Goal: Information Seeking & Learning: Learn about a topic

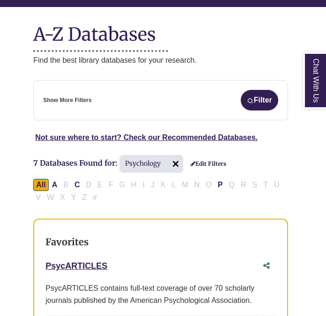
scroll to position [153, 2]
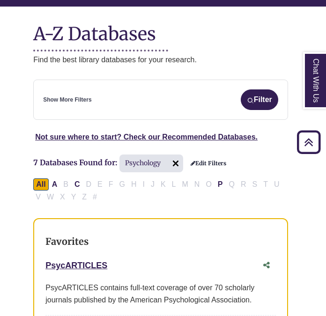
click at [103, 90] on div "Show More Filters Filter" at bounding box center [160, 100] width 235 height 21
click at [203, 160] on link "Edit Filters" at bounding box center [209, 163] width 36 height 7
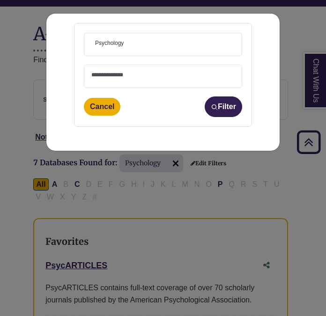
click at [146, 81] on span at bounding box center [162, 76] width 143 height 23
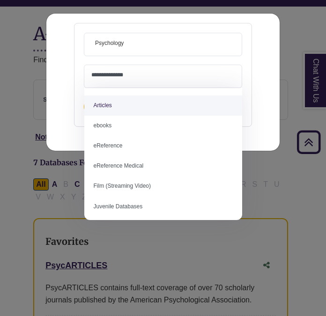
select select "*****"
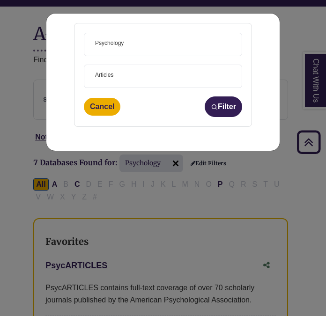
scroll to position [2, 0]
click at [216, 112] on button "Filter" at bounding box center [224, 107] width 38 height 21
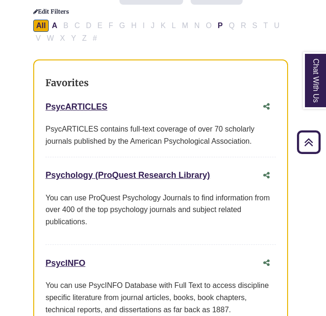
scroll to position [292, 2]
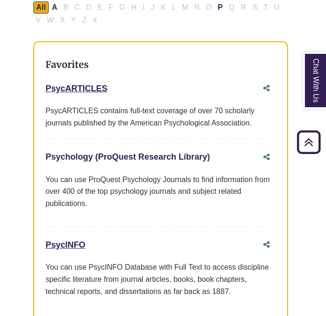
click at [114, 152] on link "Psychology (ProQuest Research Library) This link opens in a new window" at bounding box center [127, 156] width 165 height 9
click at [83, 84] on link "PsycARTICLES This link opens in a new window" at bounding box center [76, 88] width 62 height 9
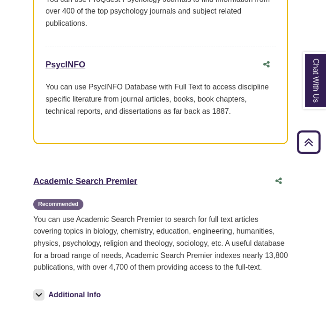
scroll to position [470, 2]
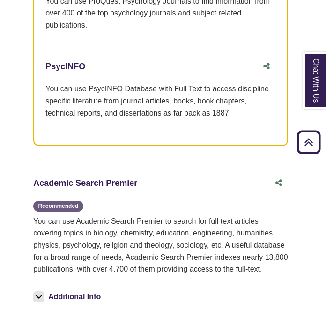
click at [116, 179] on link "Academic Search Premier This link opens in a new window" at bounding box center [85, 183] width 104 height 9
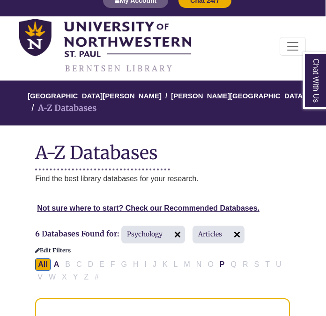
scroll to position [0, 0]
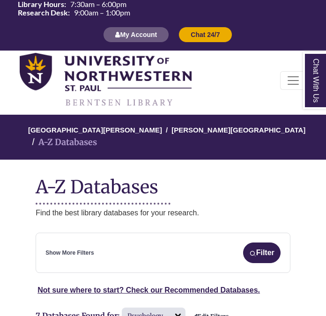
click at [102, 233] on div "**********" at bounding box center [163, 253] width 255 height 40
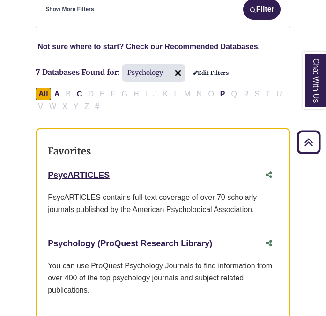
scroll to position [247, 0]
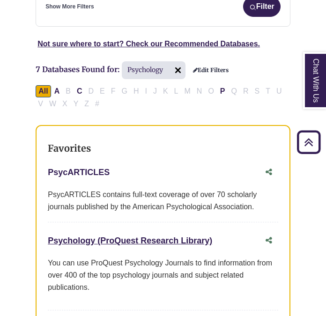
click at [87, 168] on link "PsycARTICLES This link opens in a new window" at bounding box center [79, 172] width 62 height 9
